Goal: Transaction & Acquisition: Purchase product/service

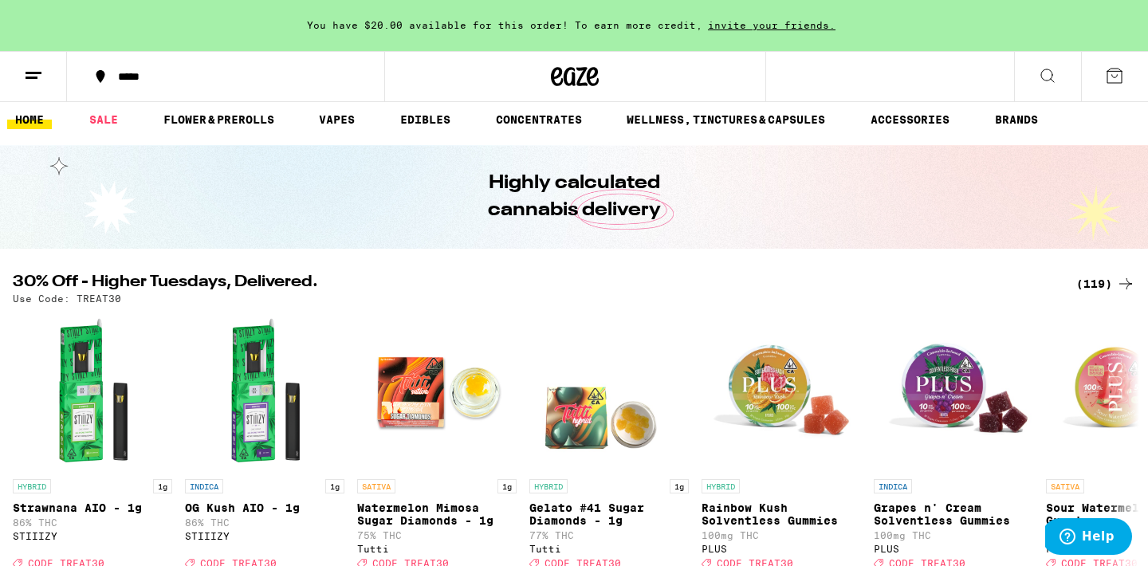
click at [1096, 276] on div "(119)" at bounding box center [1105, 283] width 59 height 19
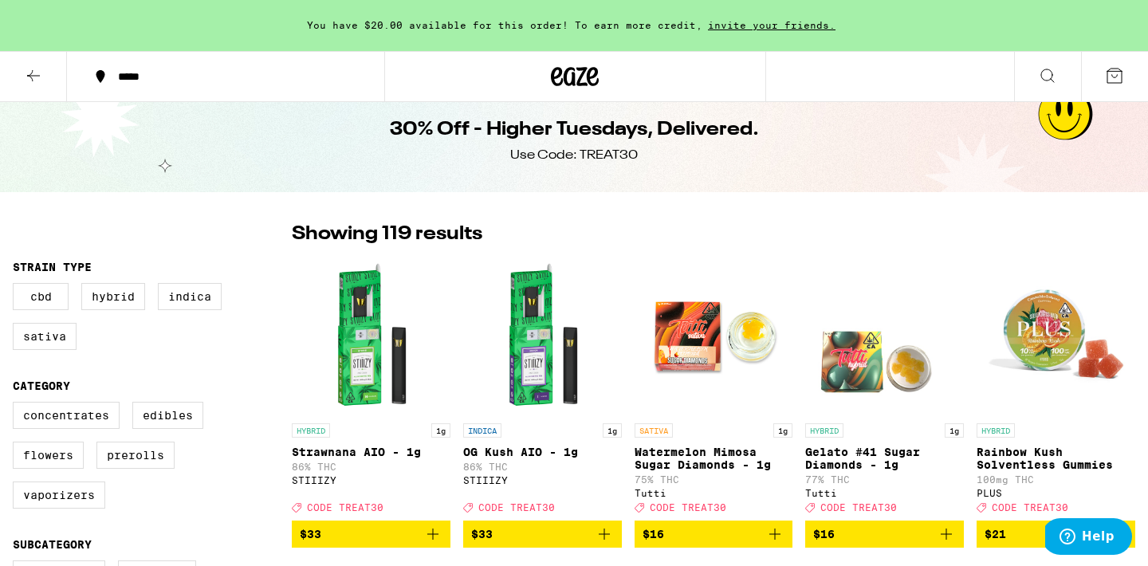
scroll to position [17, 0]
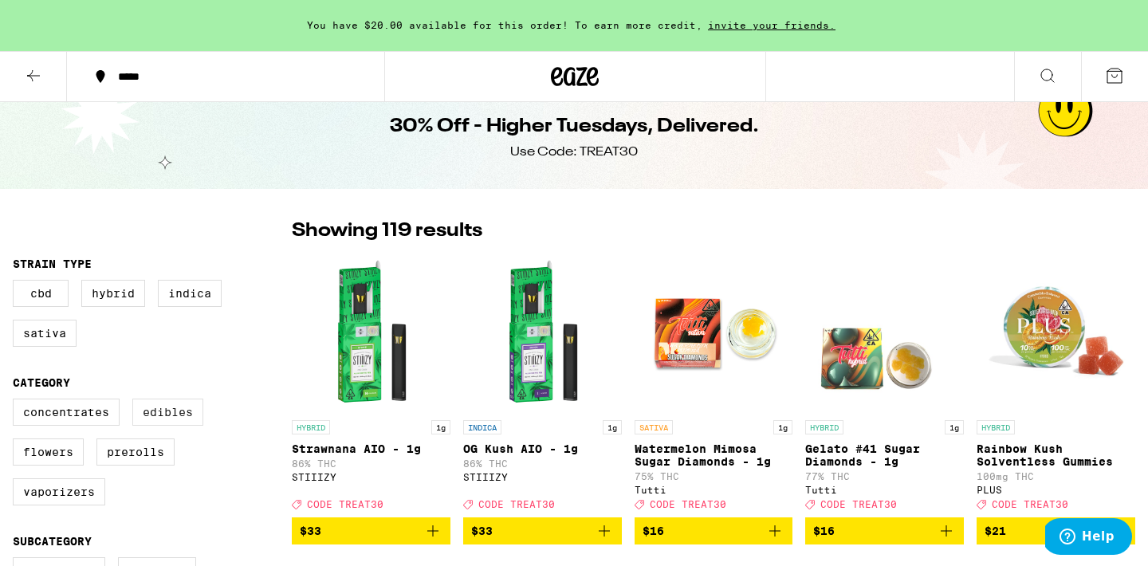
click at [159, 424] on label "Edibles" at bounding box center [167, 412] width 71 height 27
click at [17, 402] on input "Edibles" at bounding box center [16, 401] width 1 height 1
checkbox input "true"
